Goal: Find specific page/section: Find specific page/section

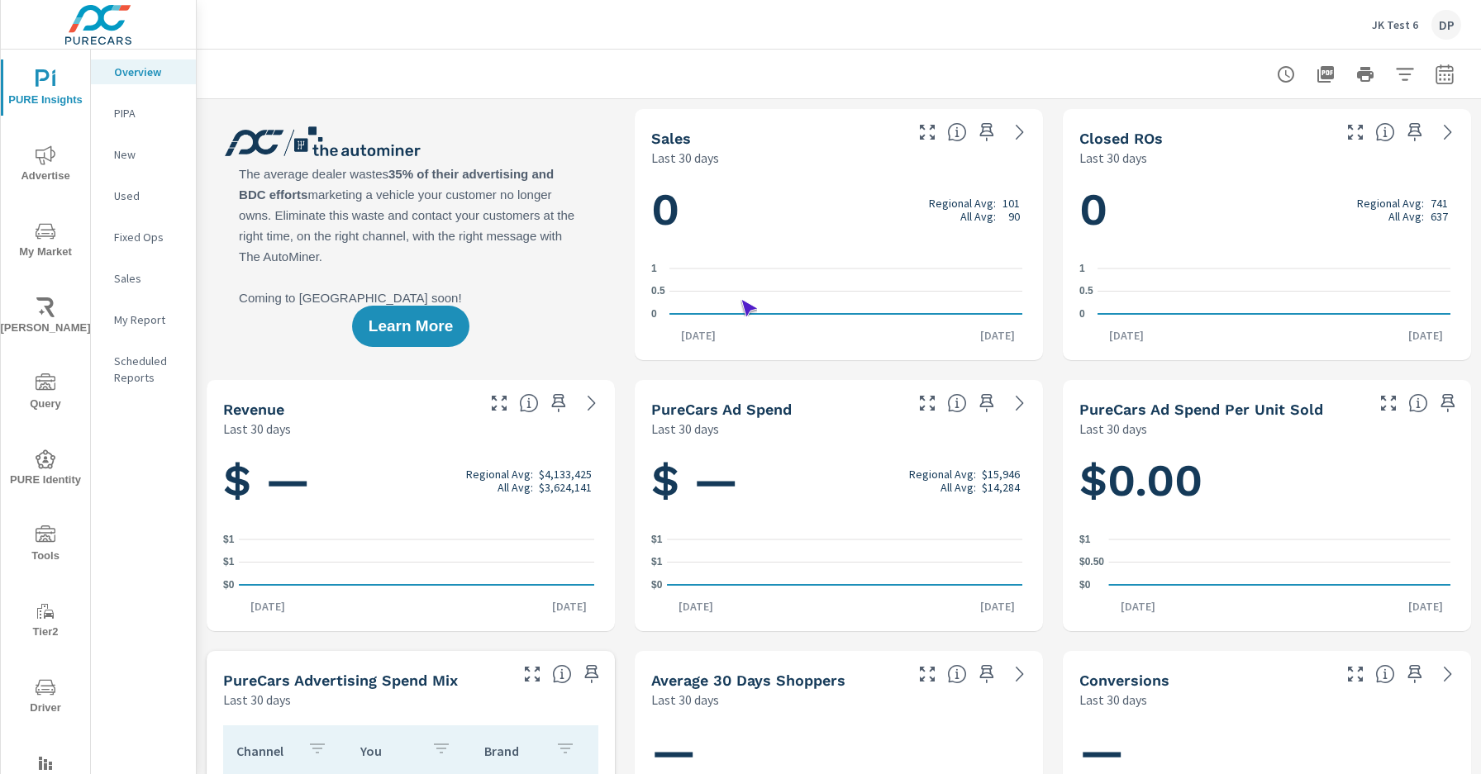
click at [42, 698] on span "Driver" at bounding box center [45, 698] width 79 height 40
